Goal: Transaction & Acquisition: Obtain resource

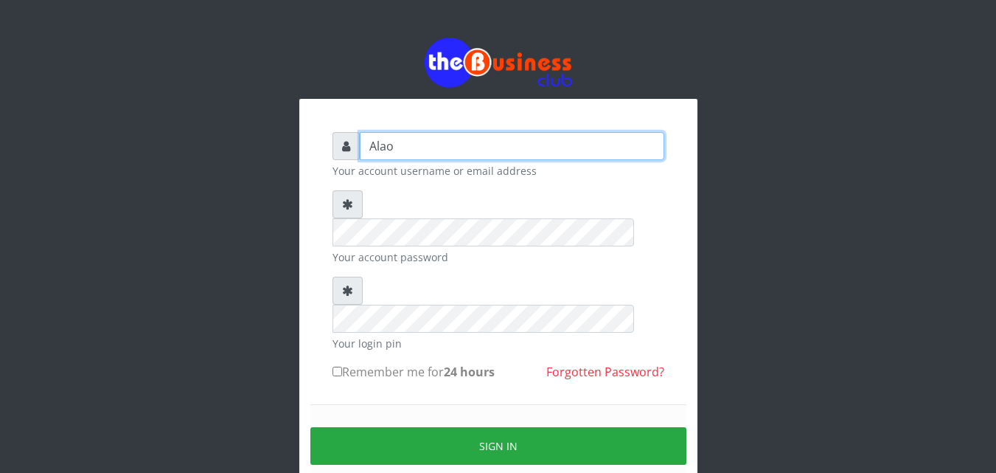
click at [403, 147] on input "Alao" at bounding box center [512, 146] width 305 height 28
type input "A"
type input "Alao"
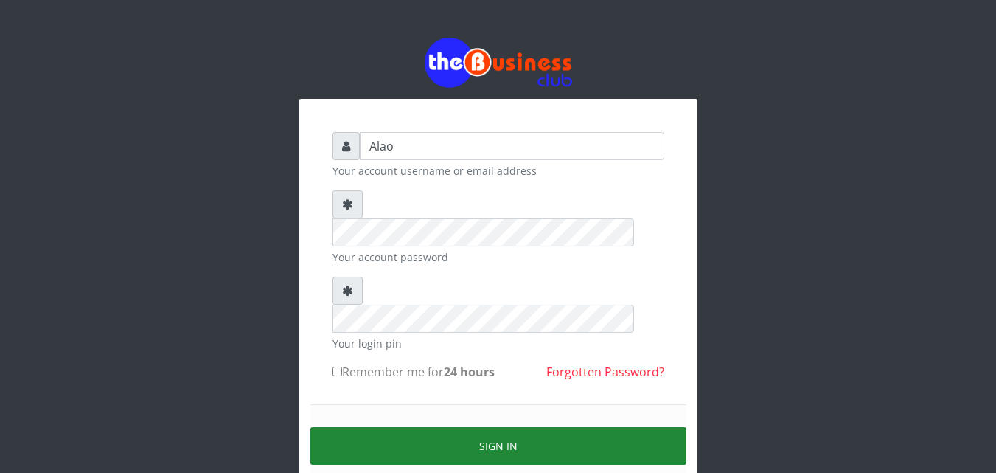
click at [498, 427] on button "Sign in" at bounding box center [498, 446] width 376 height 38
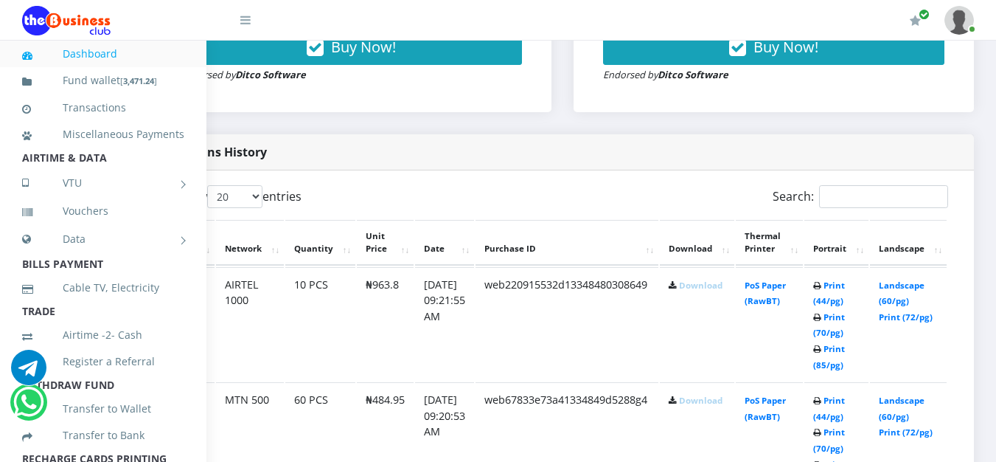
scroll to position [695, 99]
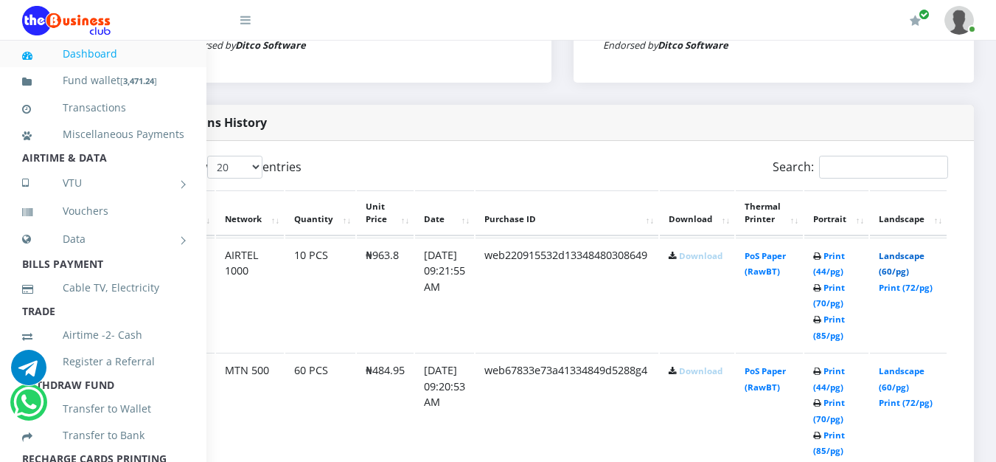
click at [905, 258] on link "Landscape (60/pg)" at bounding box center [902, 263] width 46 height 27
click at [902, 374] on link "Landscape (60/pg)" at bounding box center [902, 378] width 46 height 27
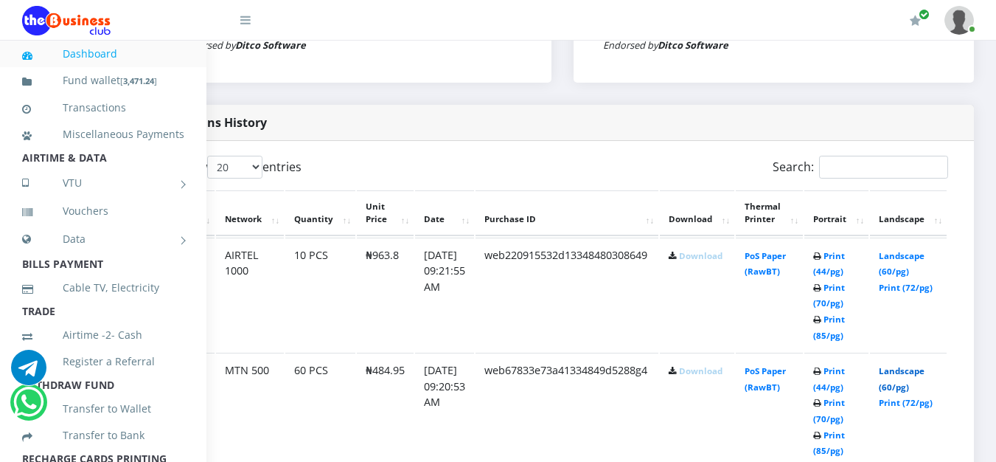
click at [902, 374] on link "Landscape (60/pg)" at bounding box center [902, 378] width 46 height 27
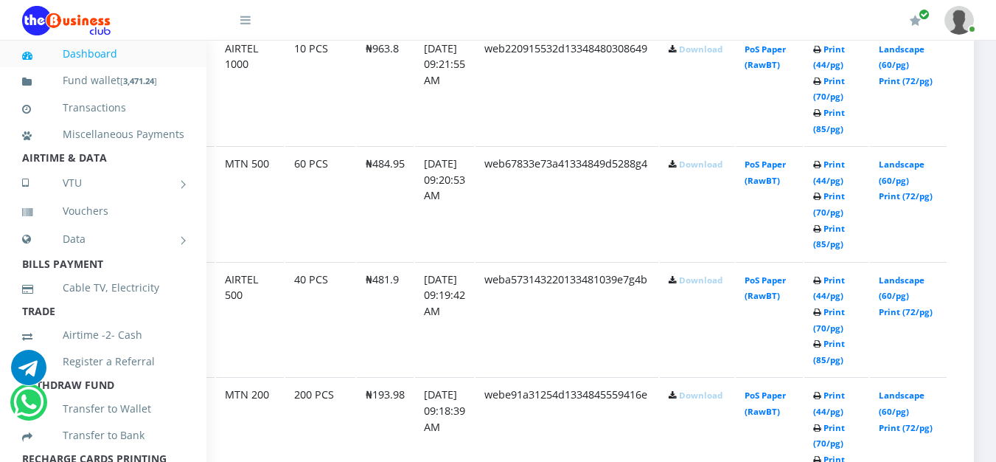
scroll to position [931, 99]
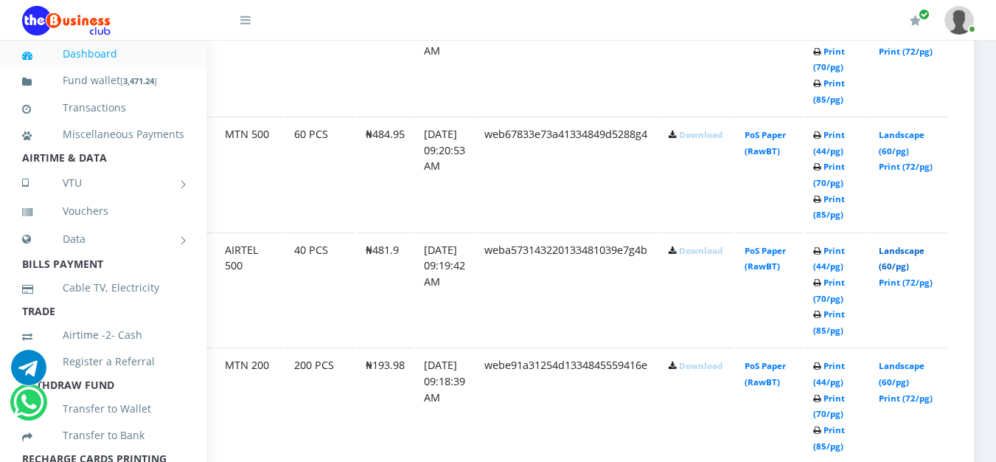
click at [897, 250] on link "Landscape (60/pg)" at bounding box center [902, 258] width 46 height 27
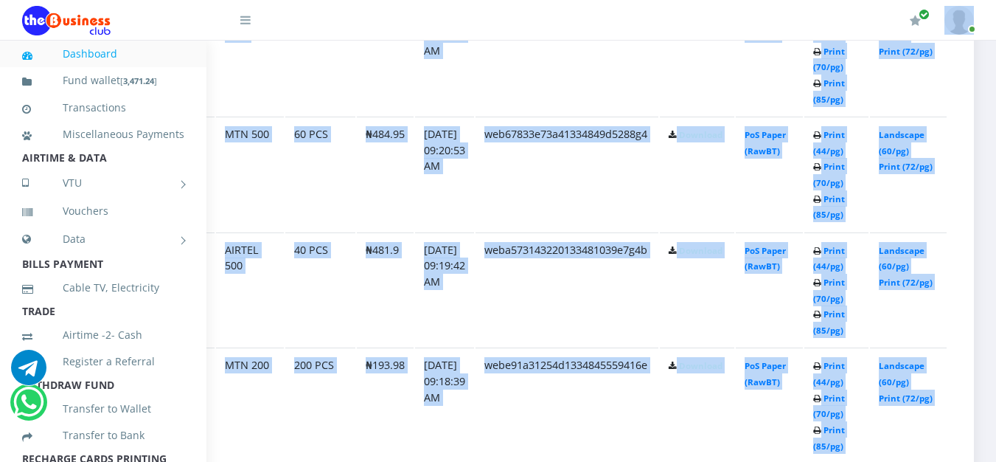
drag, startPoint x: 1, startPoint y: 22, endPoint x: 44, endPoint y: -20, distance: 60.5
click at [285, 75] on td "10 PCS" at bounding box center [320, 58] width 70 height 114
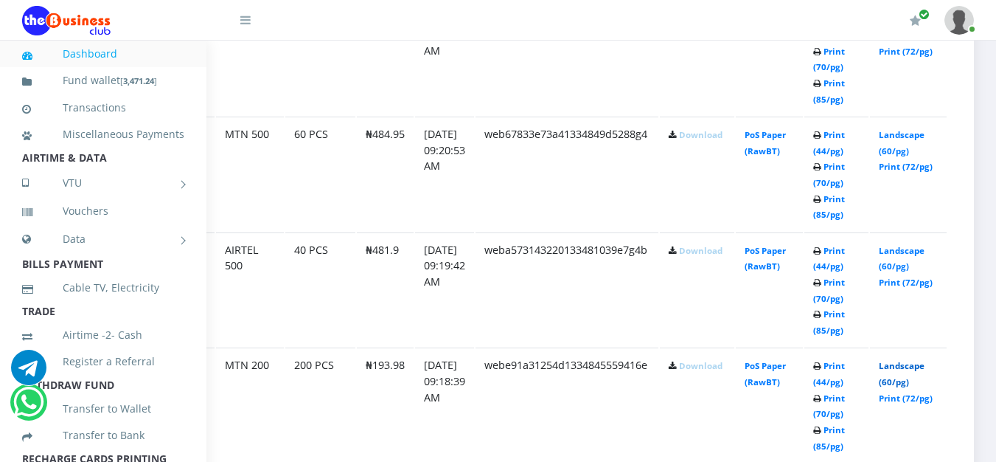
click at [896, 366] on link "Landscape (60/pg)" at bounding box center [902, 373] width 46 height 27
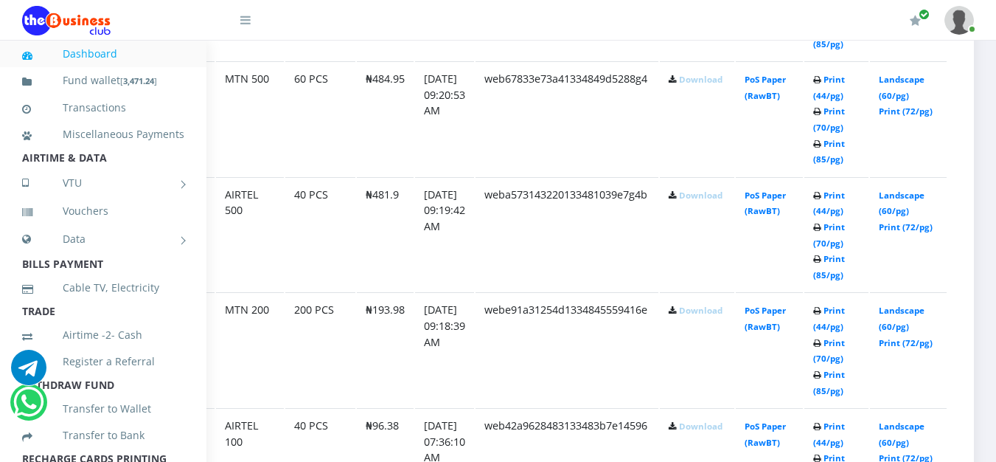
scroll to position [1016, 99]
